Goal: Book appointment/travel/reservation

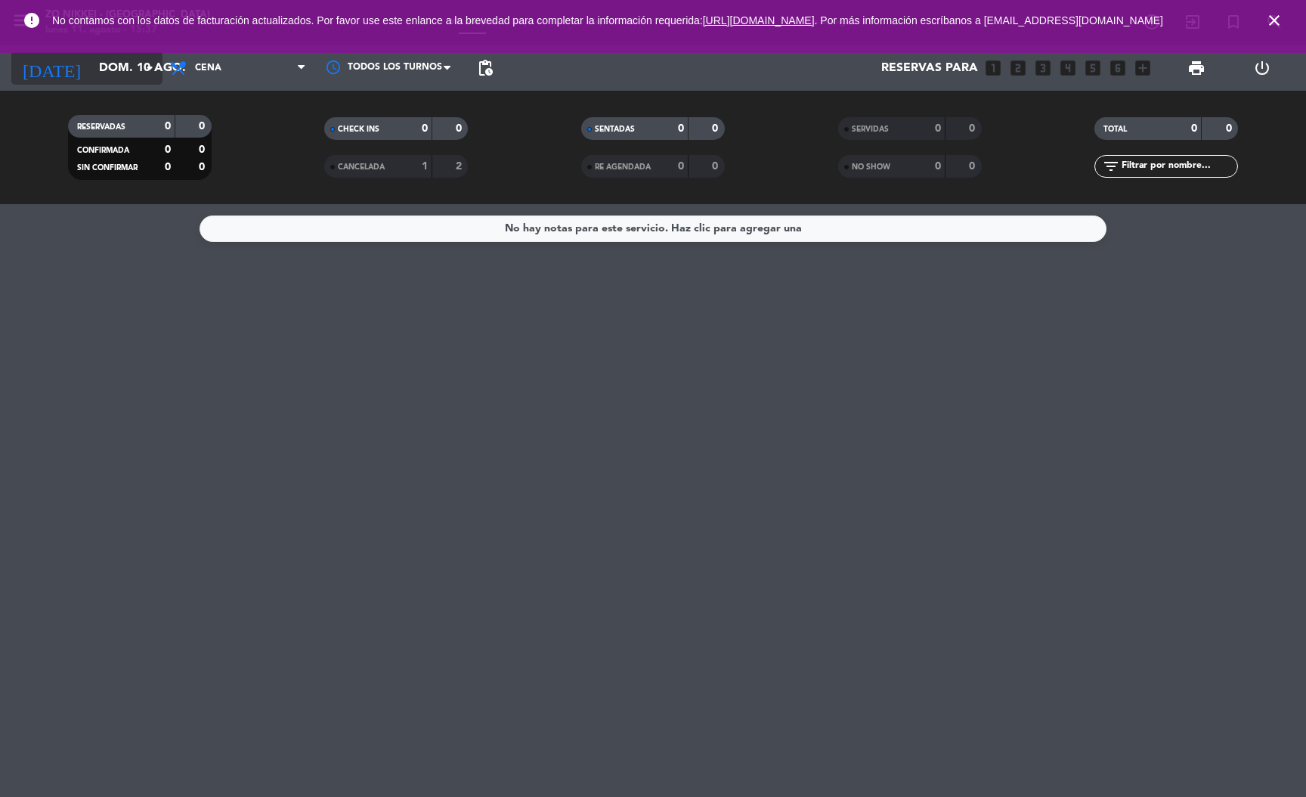
click at [153, 60] on icon "arrow_drop_down" at bounding box center [150, 68] width 18 height 18
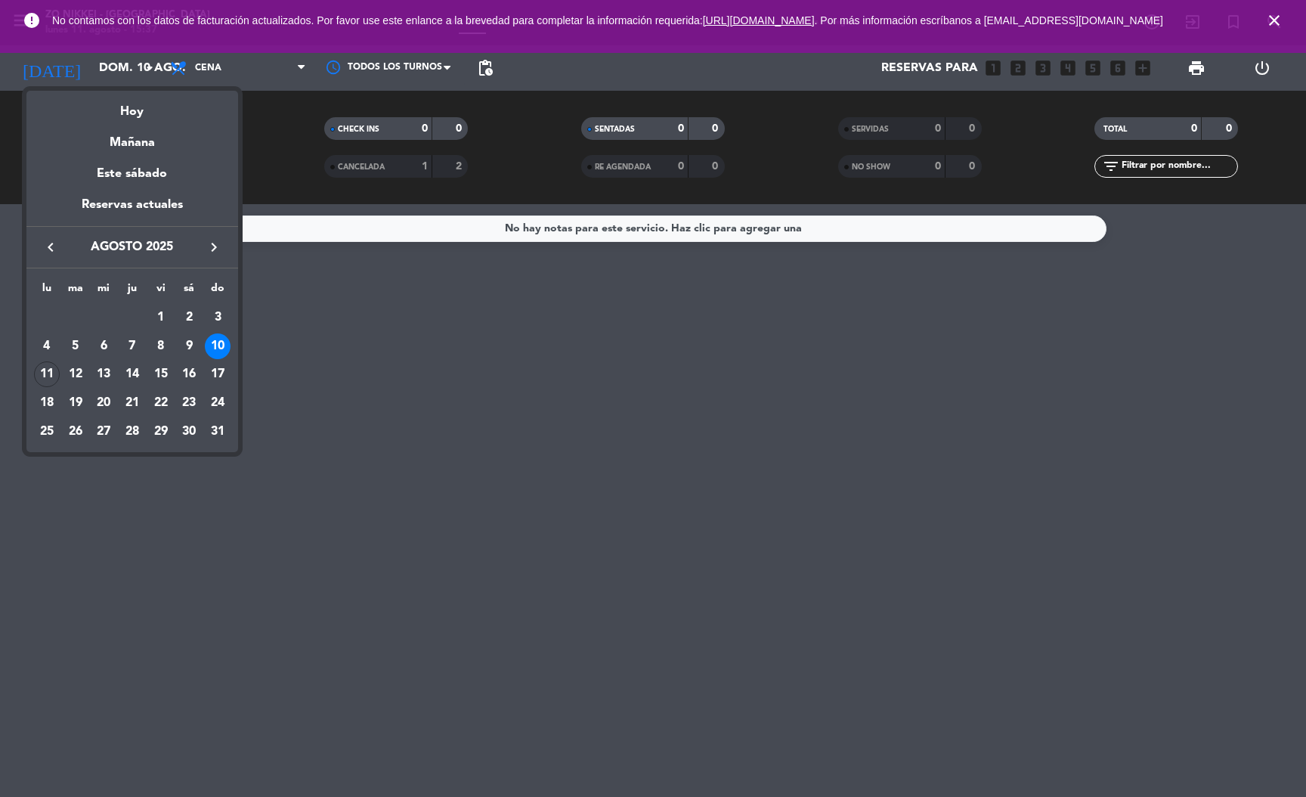
click at [55, 370] on div "11" at bounding box center [47, 374] width 26 height 26
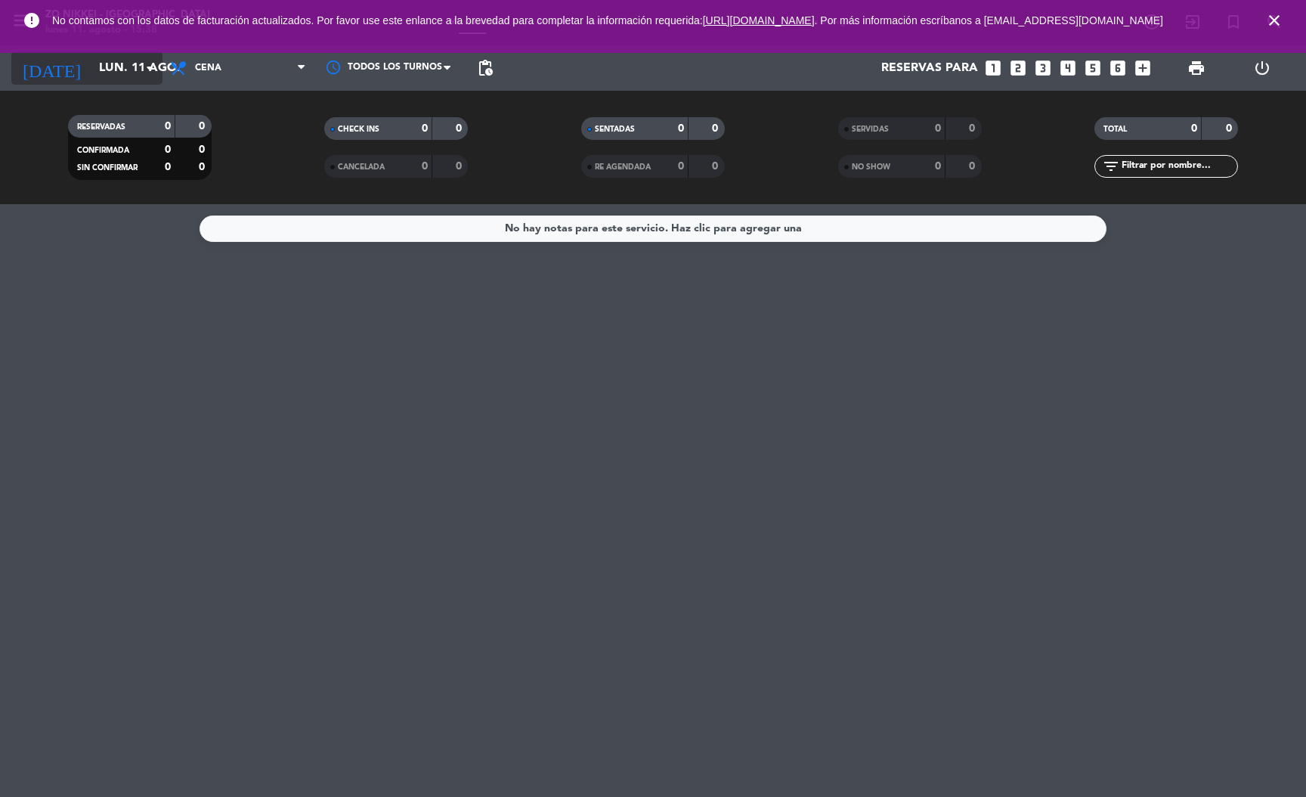
click at [157, 59] on icon "arrow_drop_down" at bounding box center [150, 68] width 18 height 18
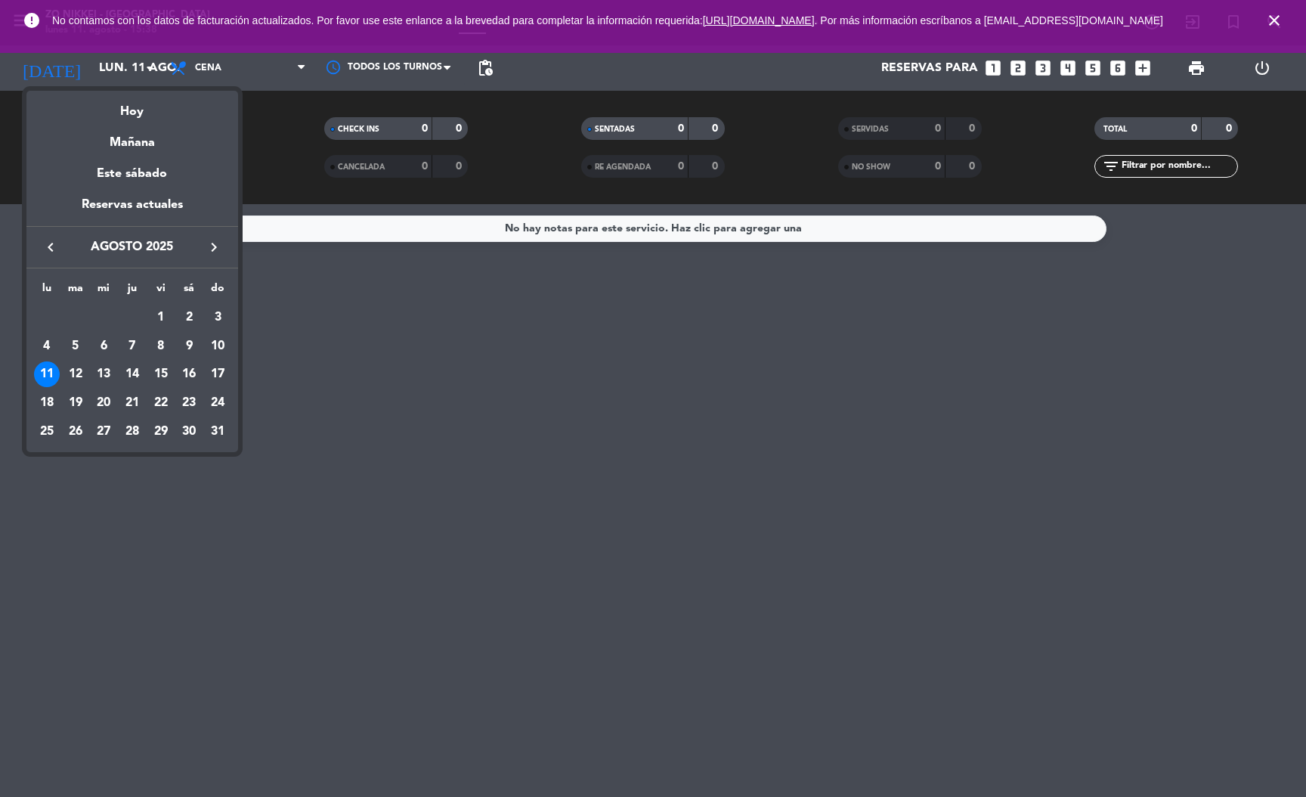
click at [76, 368] on div "12" at bounding box center [76, 374] width 26 height 26
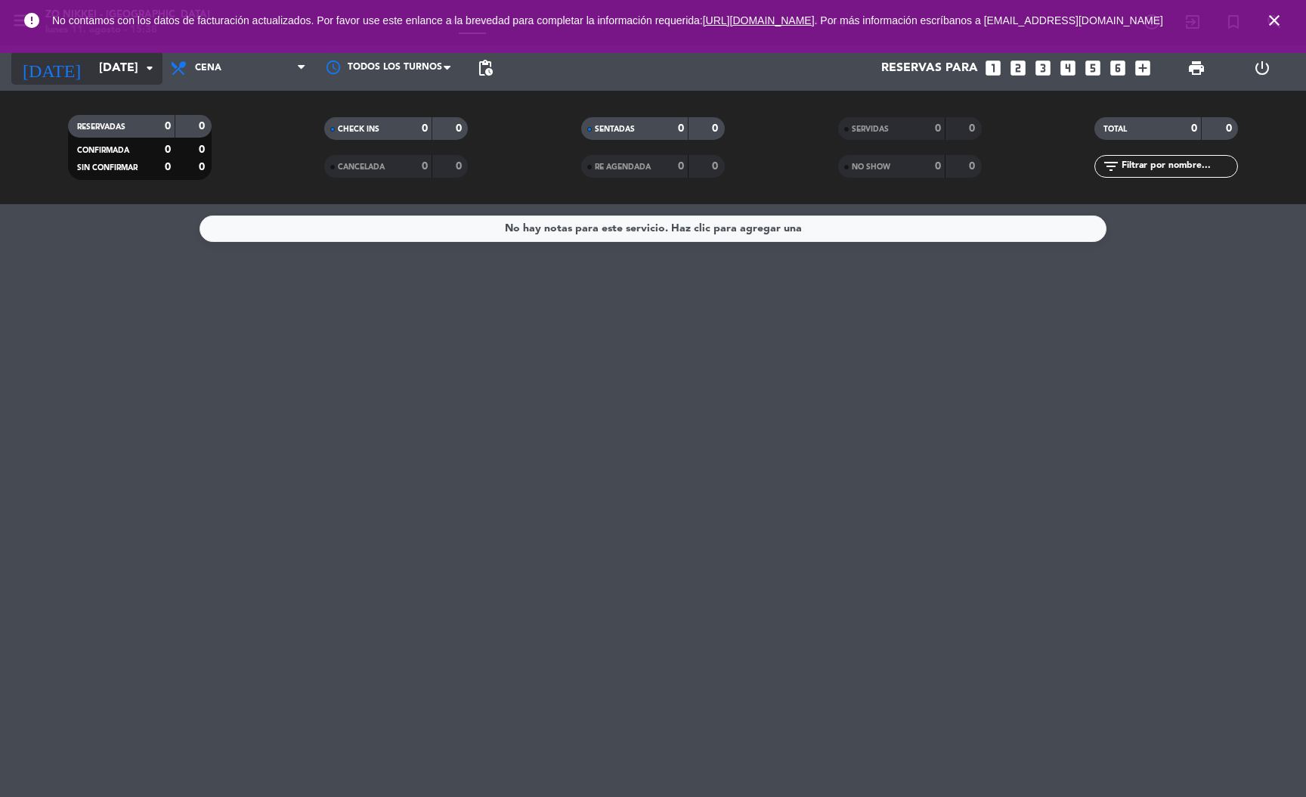
click at [136, 62] on input "[DATE]" at bounding box center [170, 68] width 159 height 29
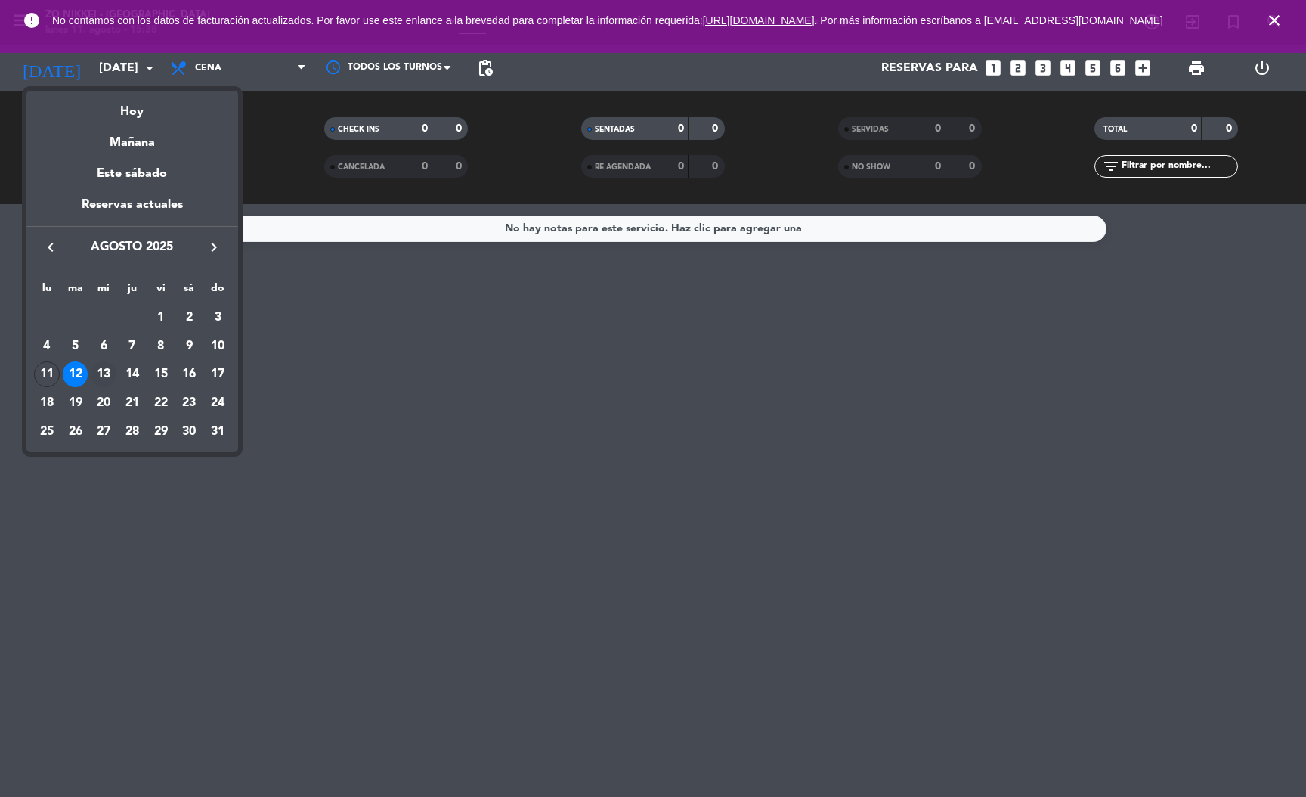
click at [110, 372] on div "13" at bounding box center [104, 374] width 26 height 26
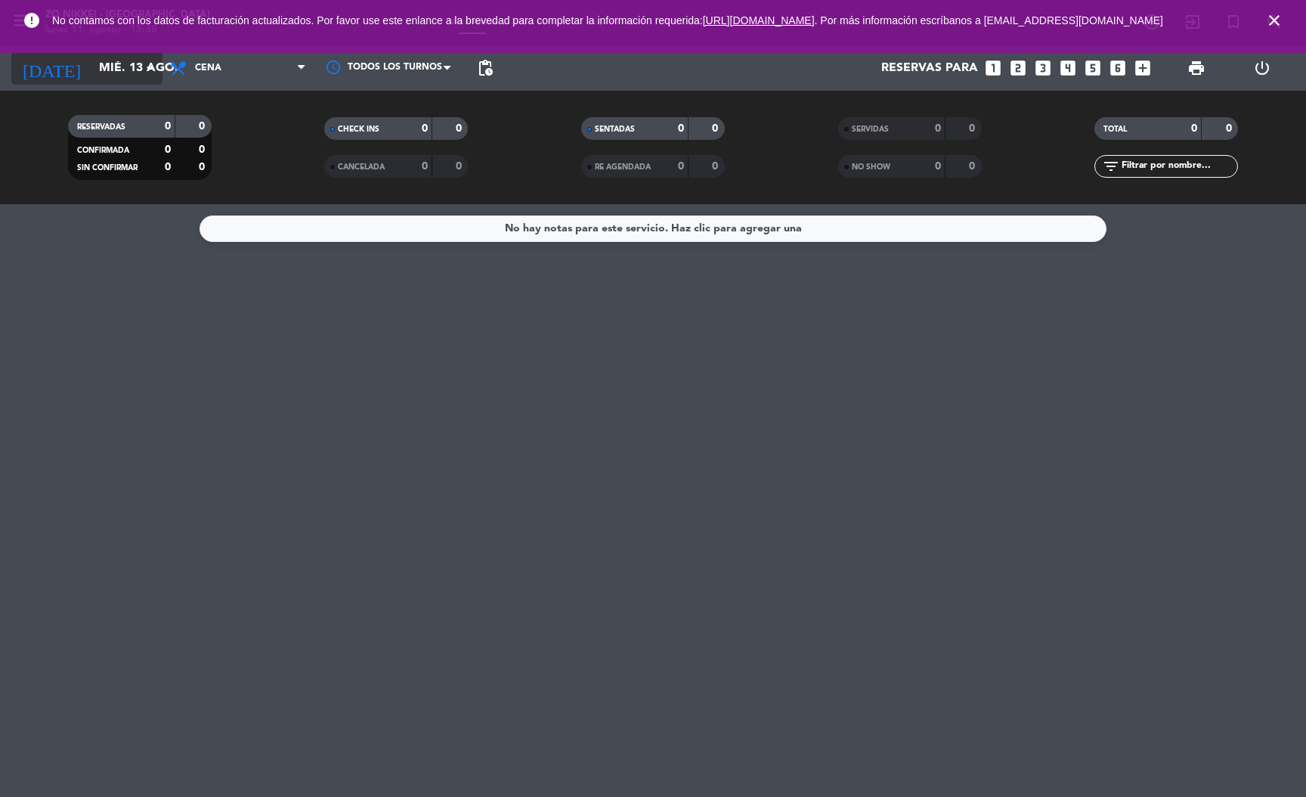
click at [147, 68] on icon "arrow_drop_down" at bounding box center [150, 68] width 18 height 18
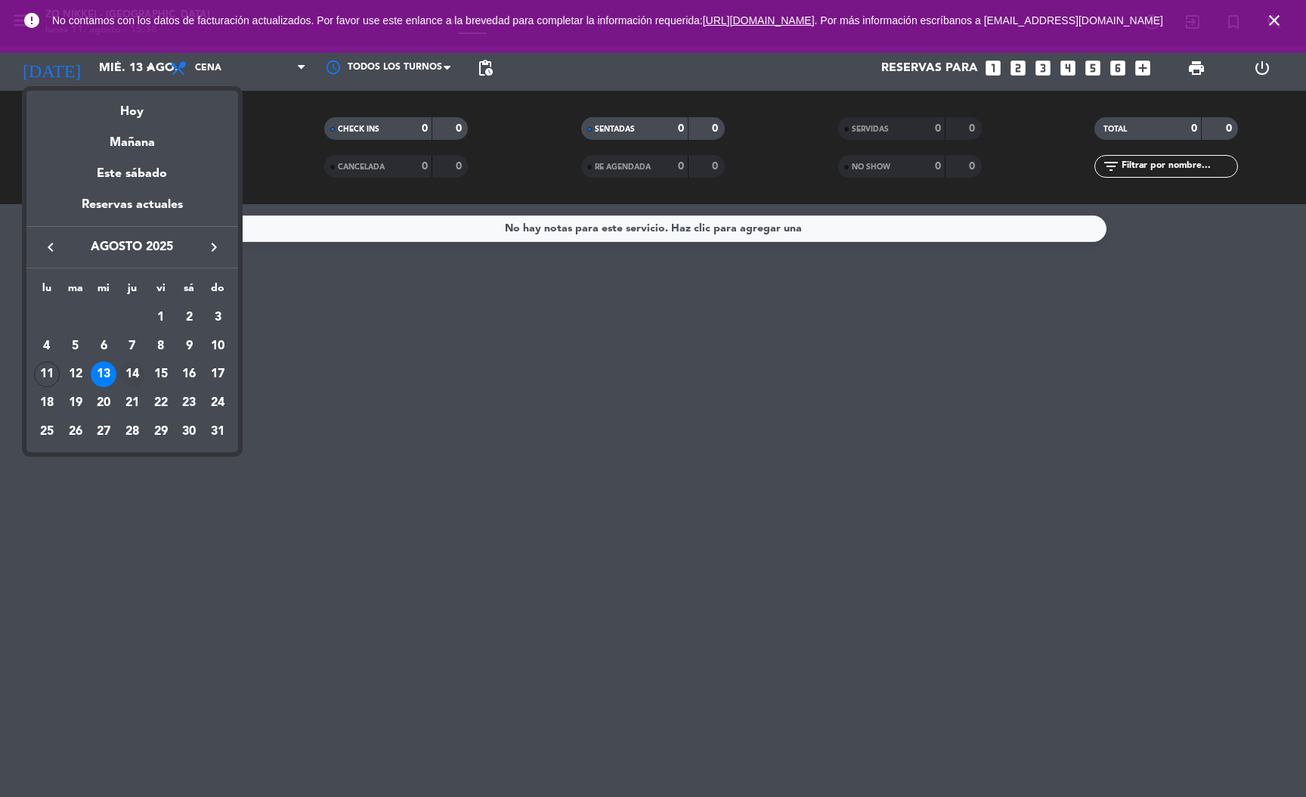
click at [132, 373] on div "14" at bounding box center [132, 374] width 26 height 26
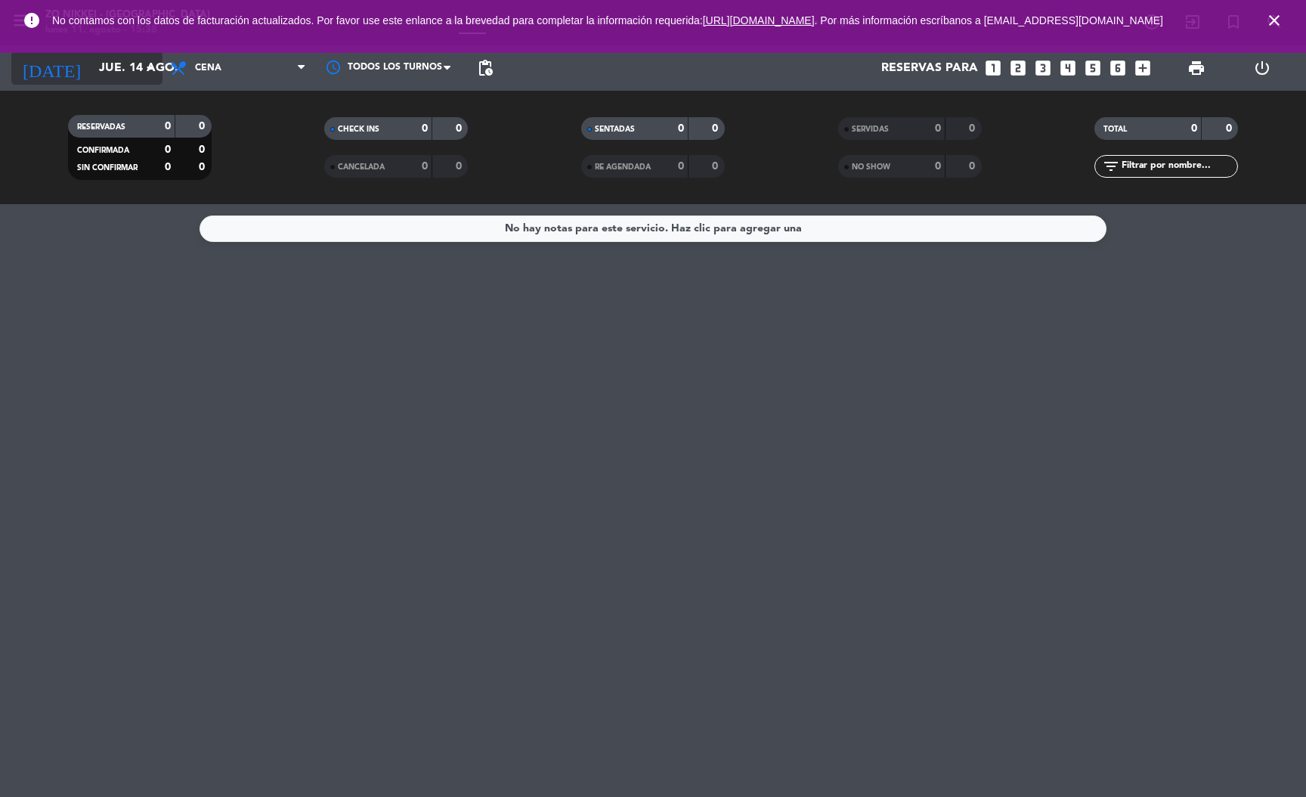
click at [134, 62] on input "jue. 14 ago." at bounding box center [170, 68] width 159 height 29
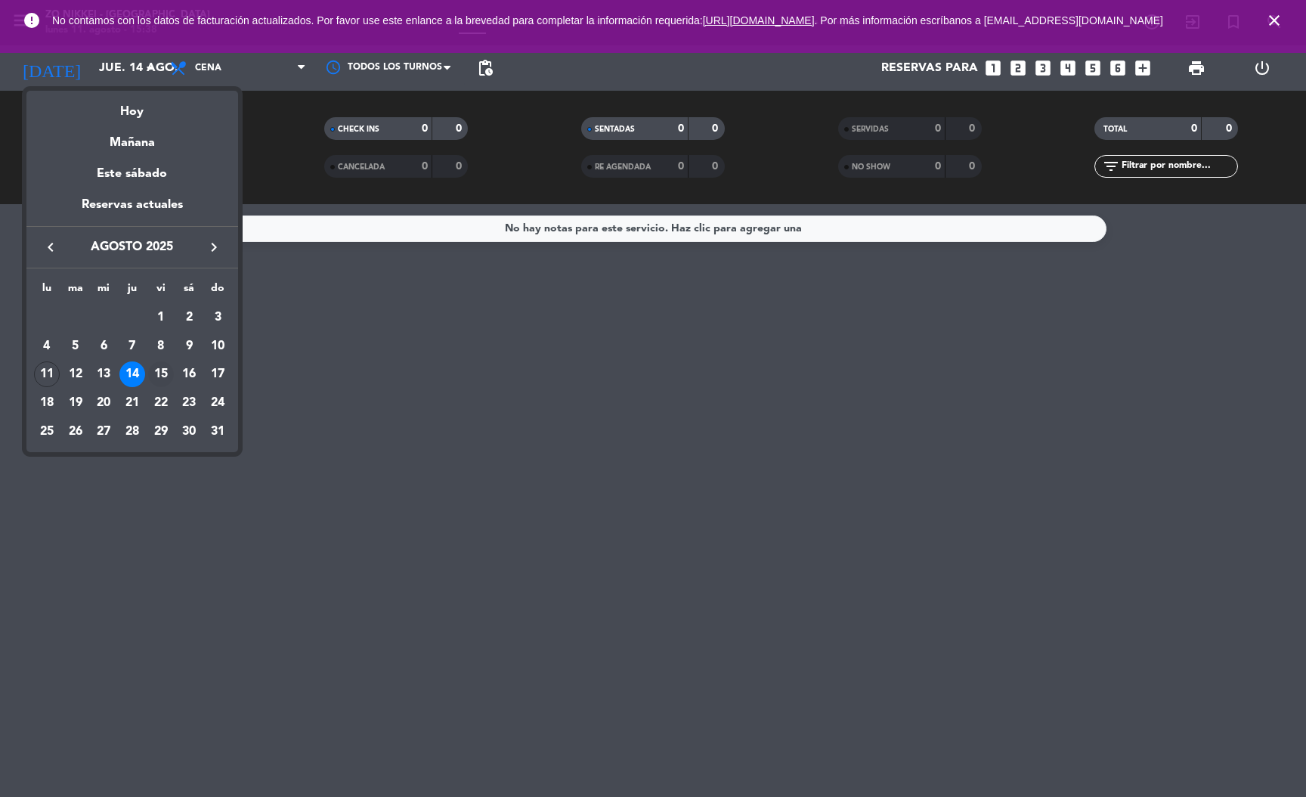
click at [163, 381] on div "15" at bounding box center [161, 374] width 26 height 26
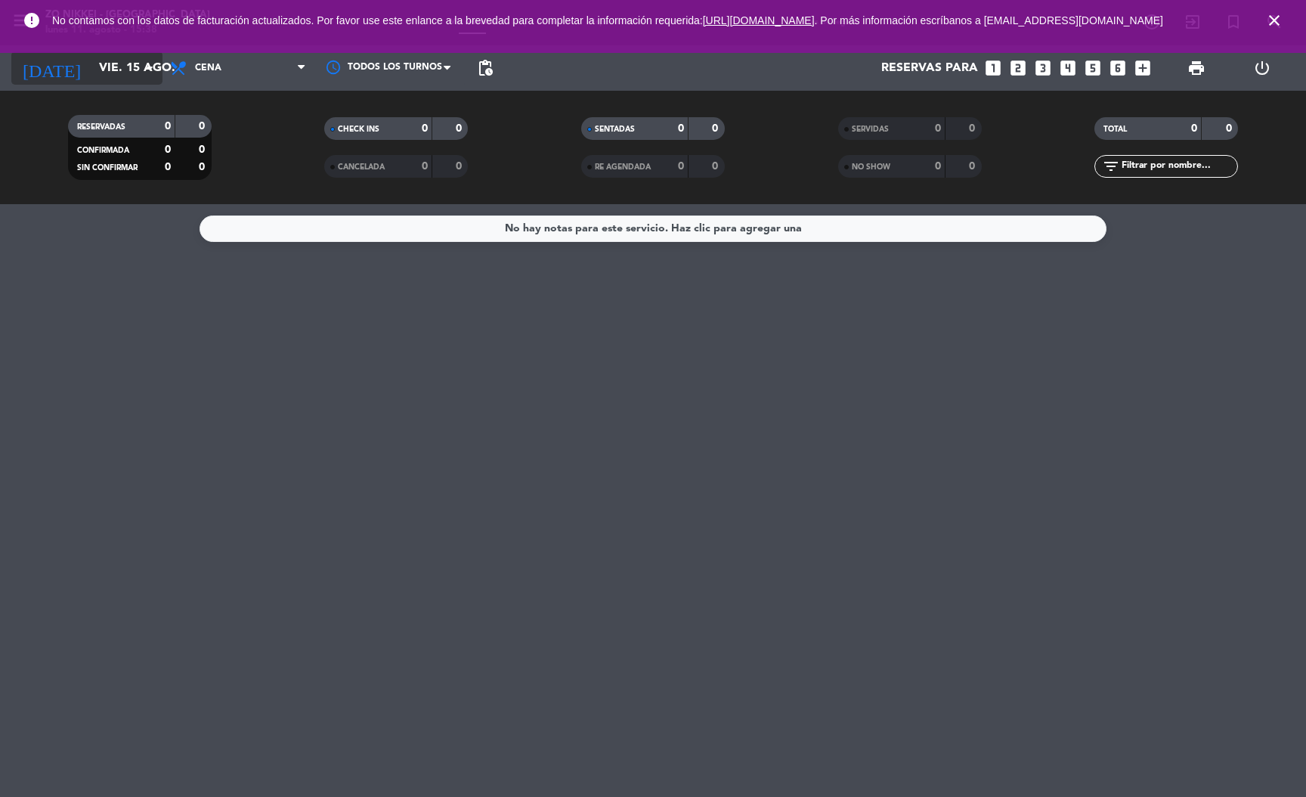
click at [144, 60] on icon "arrow_drop_down" at bounding box center [150, 68] width 18 height 18
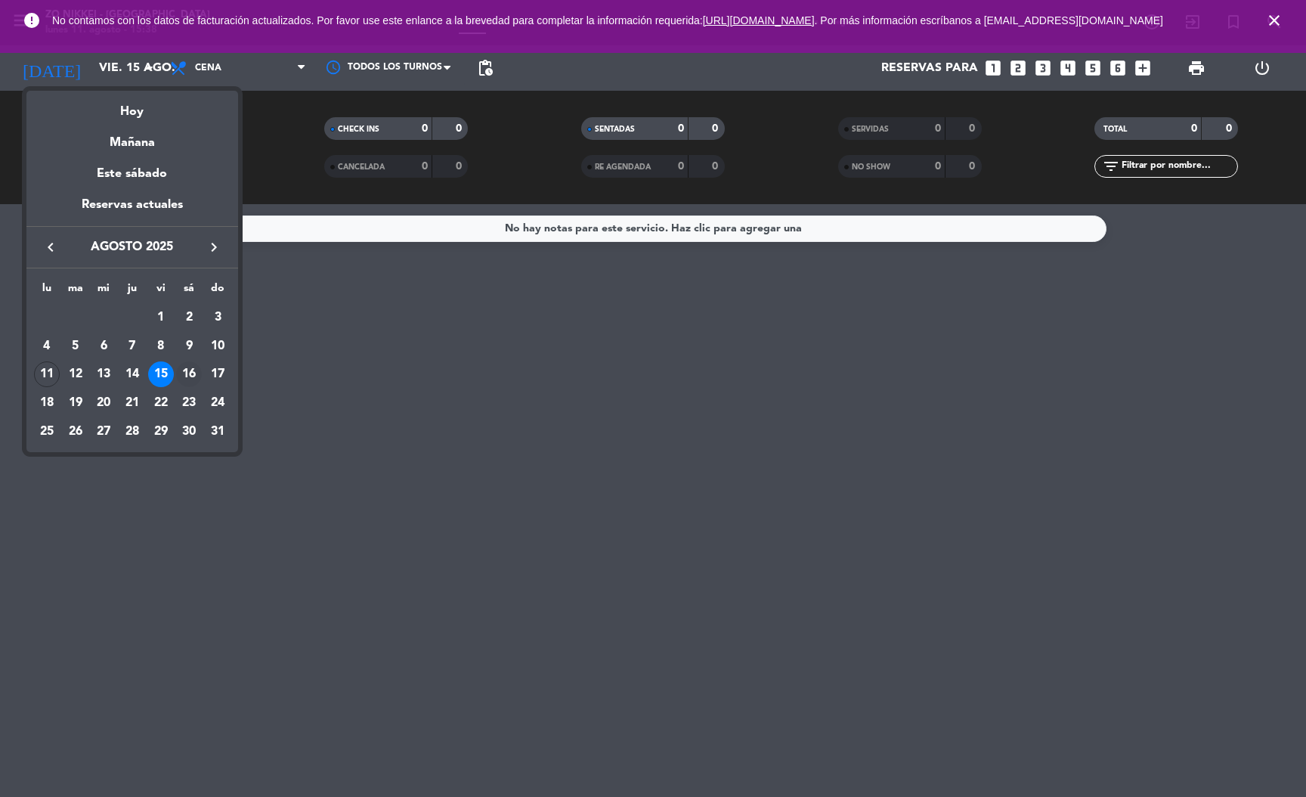
click at [184, 379] on div "16" at bounding box center [189, 374] width 26 height 26
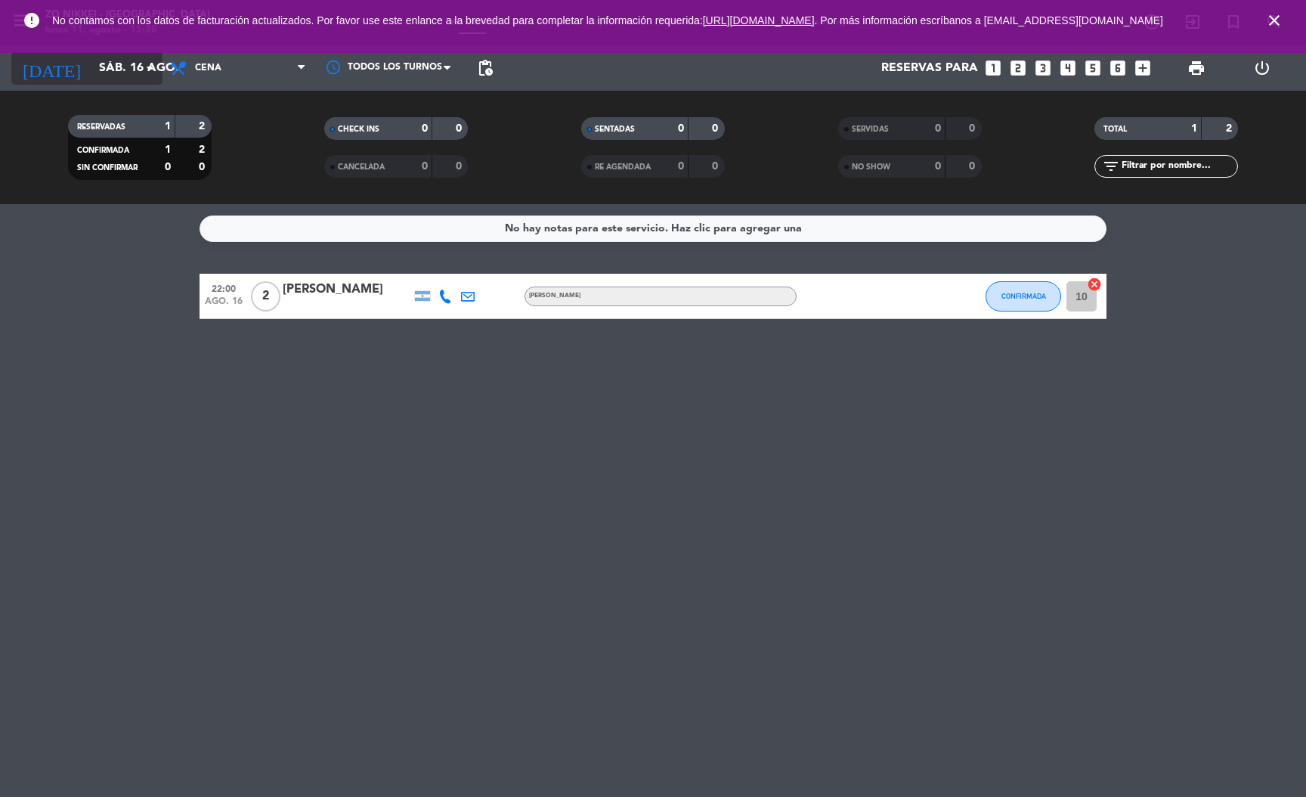
click at [144, 60] on icon "arrow_drop_down" at bounding box center [150, 68] width 18 height 18
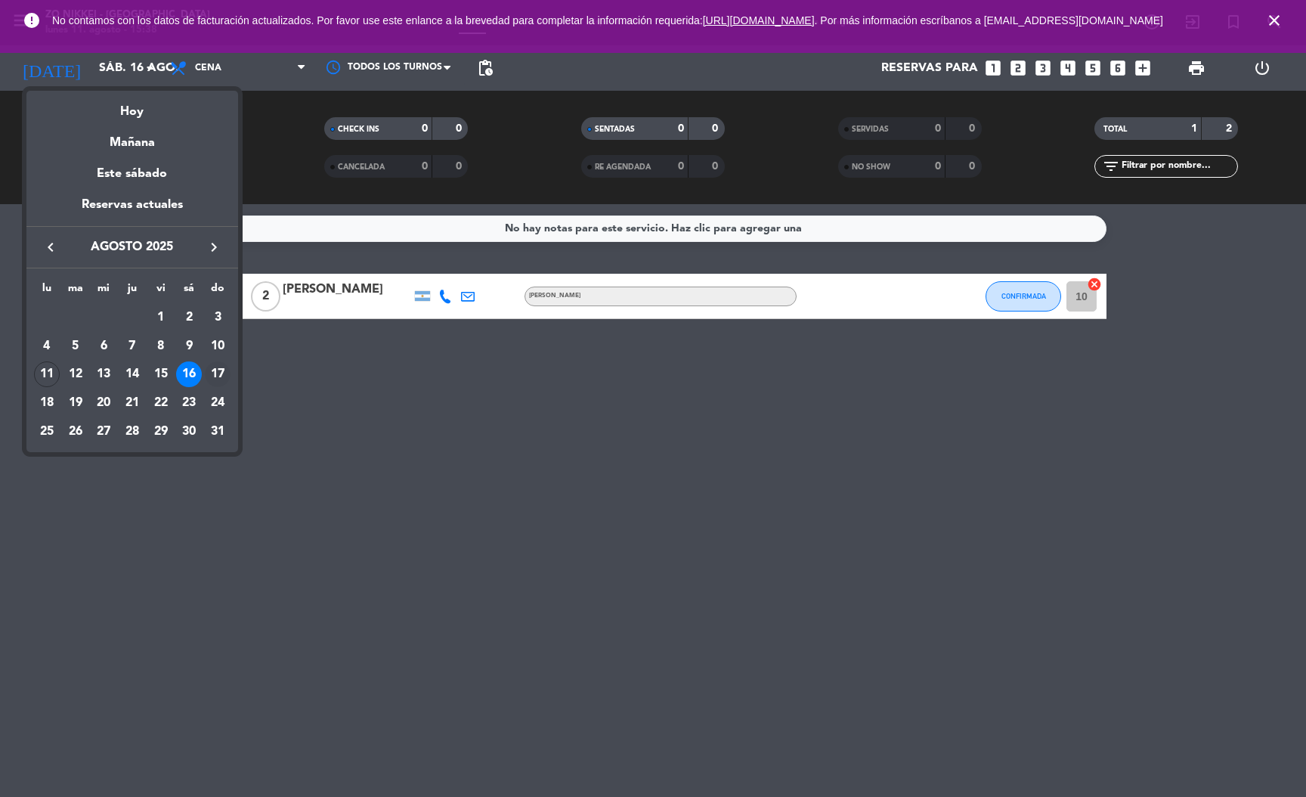
click at [218, 370] on div "17" at bounding box center [218, 374] width 26 height 26
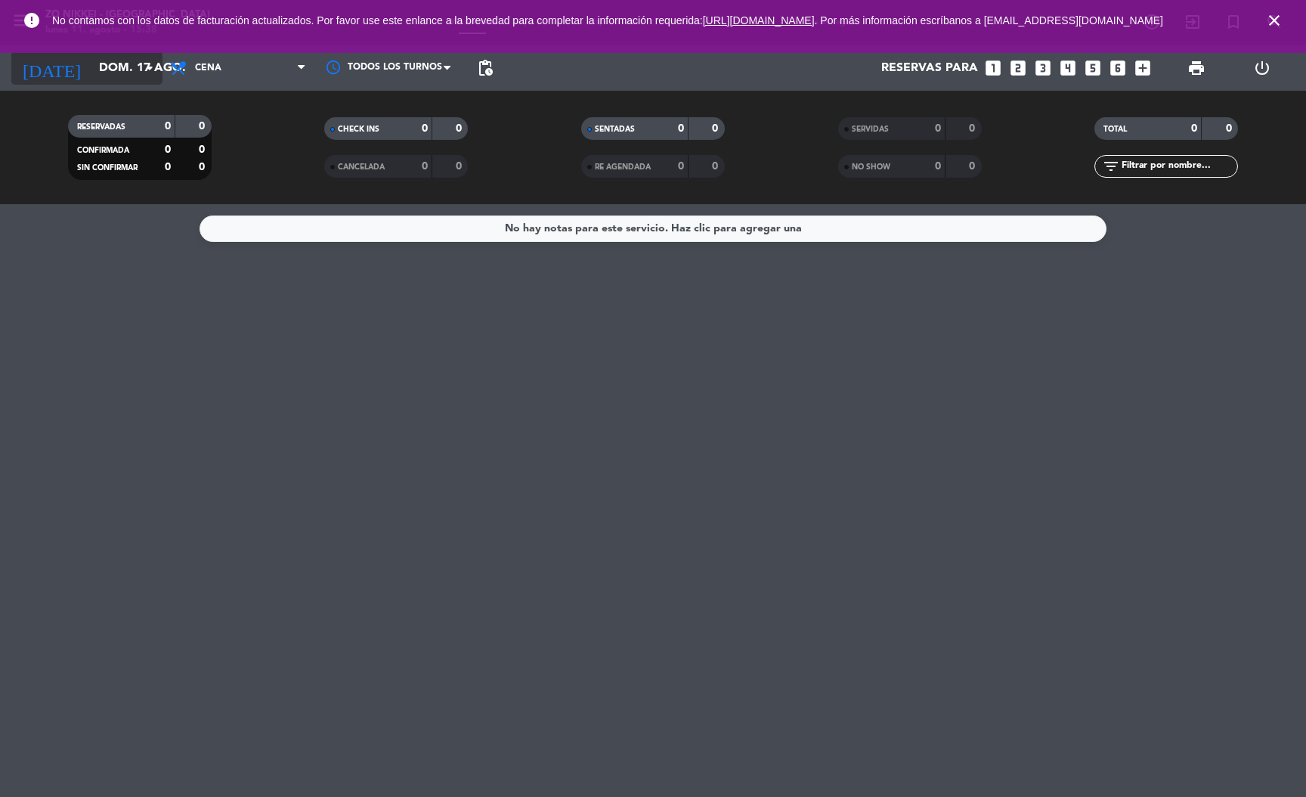
click at [132, 66] on input "dom. 17 ago." at bounding box center [170, 68] width 159 height 29
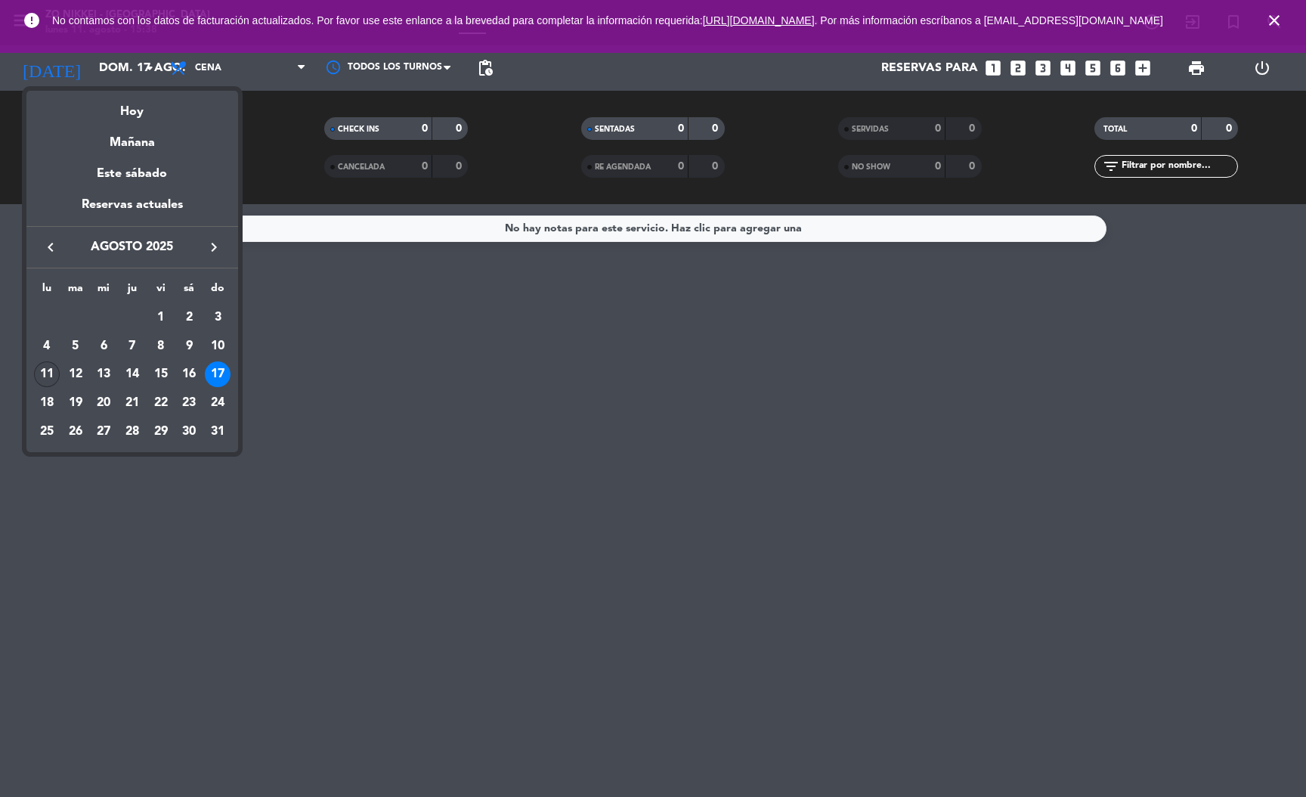
click at [41, 375] on div "11" at bounding box center [47, 374] width 26 height 26
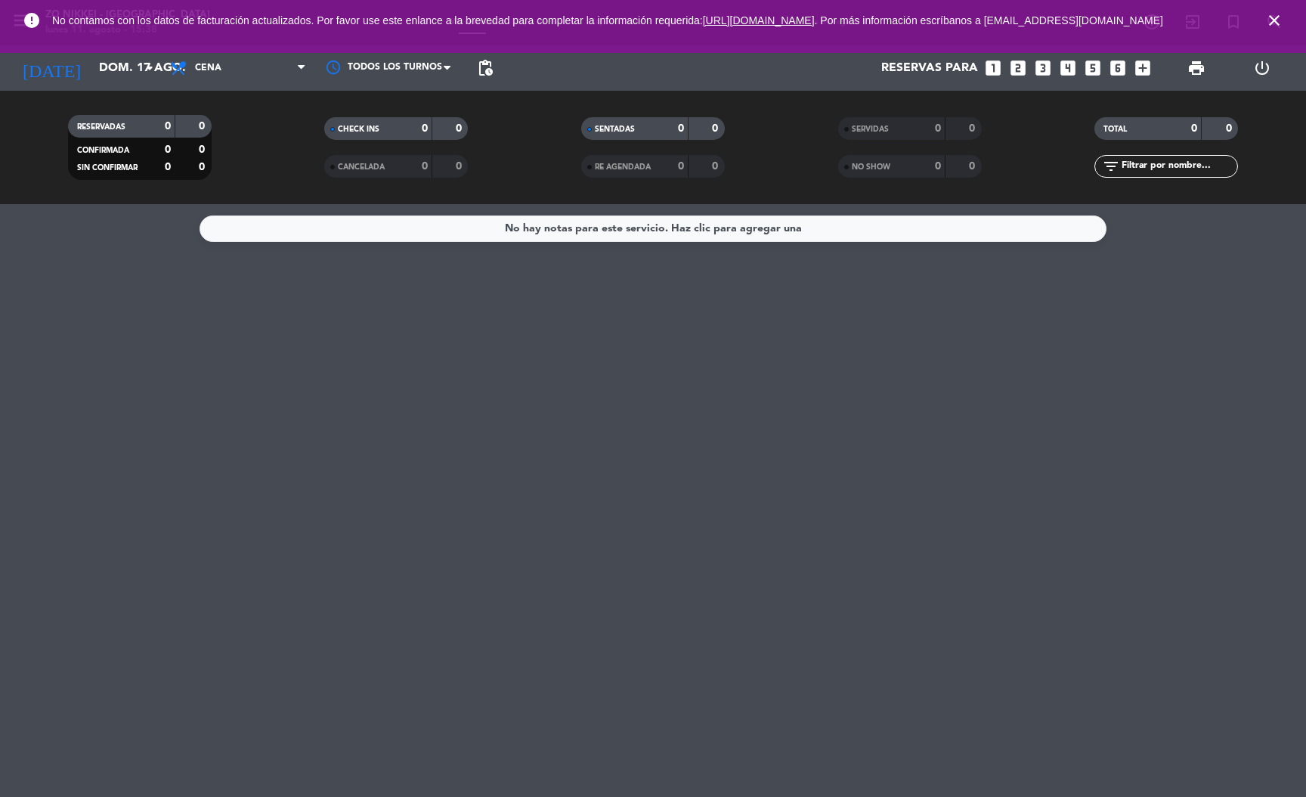
type input "lun. 11 ago."
